Goal: Entertainment & Leisure: Consume media (video, audio)

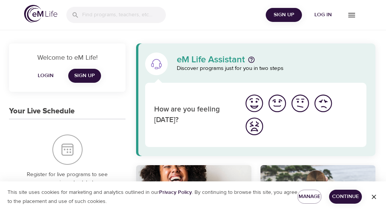
click at [352, 17] on icon "menu" at bounding box center [352, 15] width 7 height 5
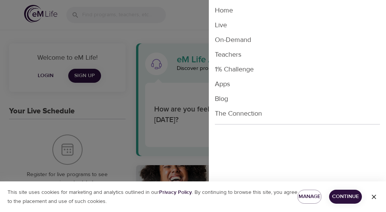
click at [223, 28] on li "Live" at bounding box center [297, 25] width 177 height 15
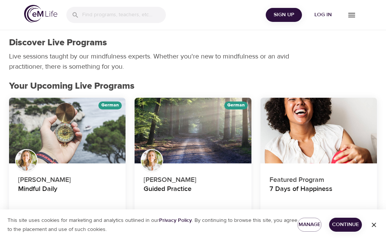
click at [325, 16] on span "Log in" at bounding box center [323, 14] width 30 height 9
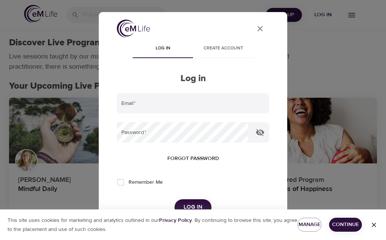
click at [135, 106] on input "email" at bounding box center [193, 103] width 152 height 20
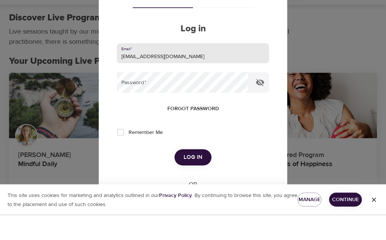
scroll to position [30, 0]
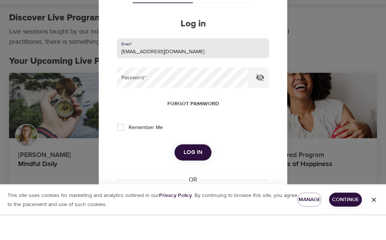
type input "[EMAIL_ADDRESS][DOMAIN_NAME]"
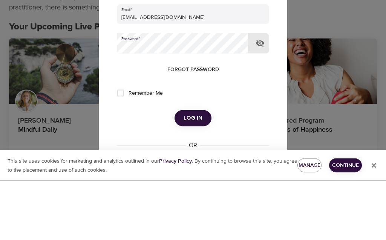
click at [193, 169] on button "Log in" at bounding box center [193, 177] width 37 height 16
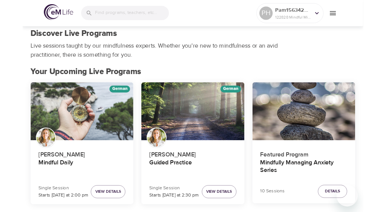
scroll to position [0, 0]
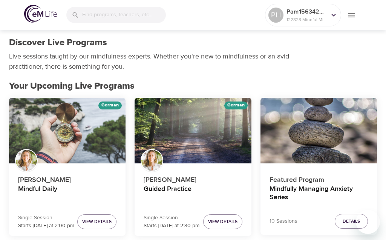
click at [334, 16] on icon at bounding box center [334, 15] width 8 height 8
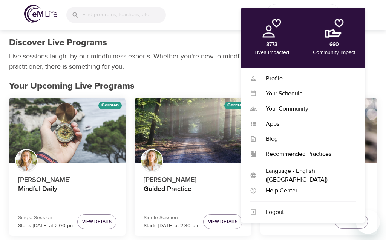
click at [279, 78] on div "Profile" at bounding box center [307, 78] width 100 height 9
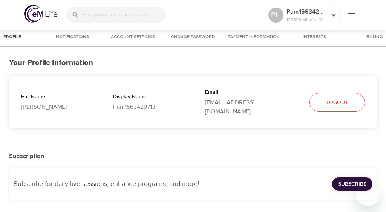
select select "10"
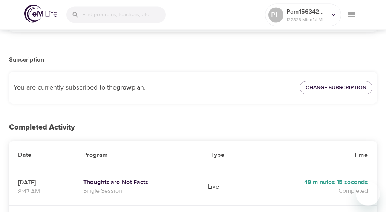
scroll to position [97, 0]
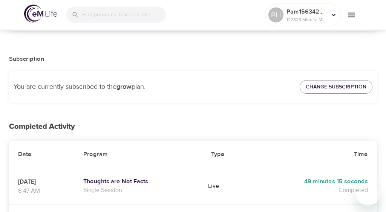
click at [124, 178] on h5 "Thoughts are Not Facts" at bounding box center [138, 182] width 110 height 8
click at [128, 177] on h5 "Thoughts are Not Facts" at bounding box center [138, 181] width 110 height 8
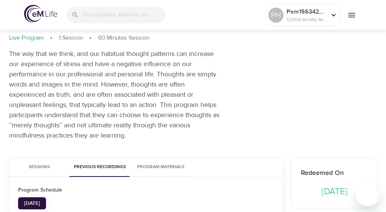
scroll to position [39, 0]
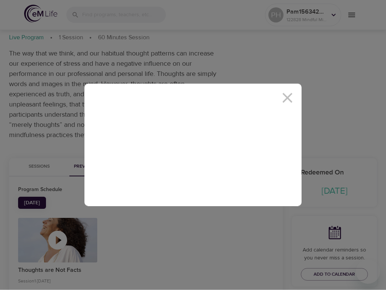
scroll to position [0, 0]
